Goal: Task Accomplishment & Management: Manage account settings

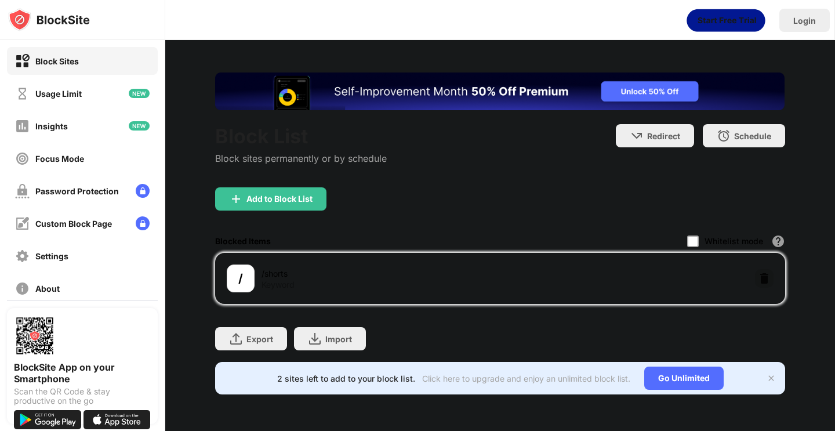
click at [763, 279] on img at bounding box center [764, 278] width 12 height 12
